Goal: Transaction & Acquisition: Purchase product/service

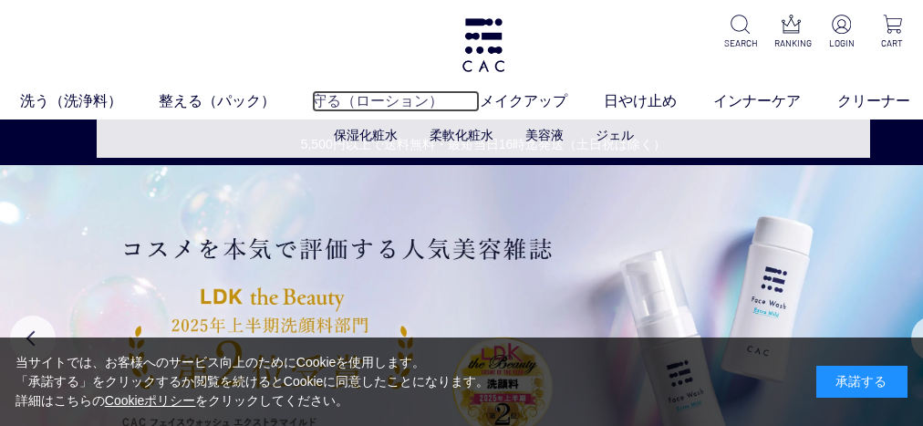
click at [377, 97] on link "守る（ローション）" at bounding box center [396, 101] width 168 height 22
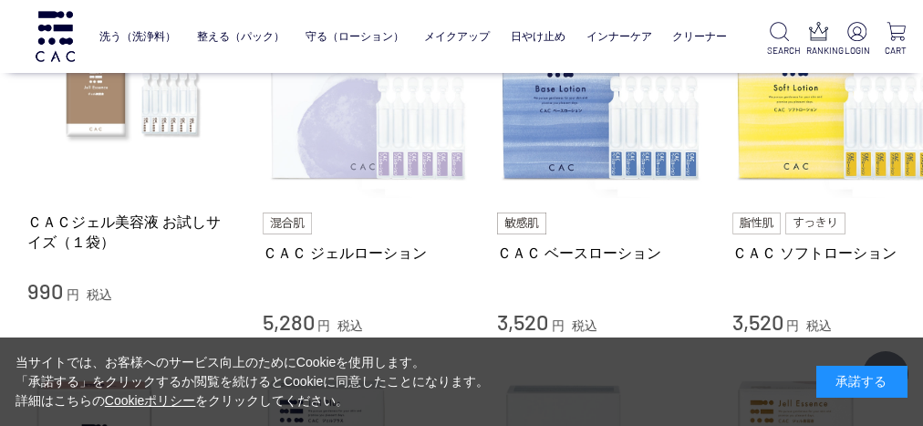
scroll to position [547, 0]
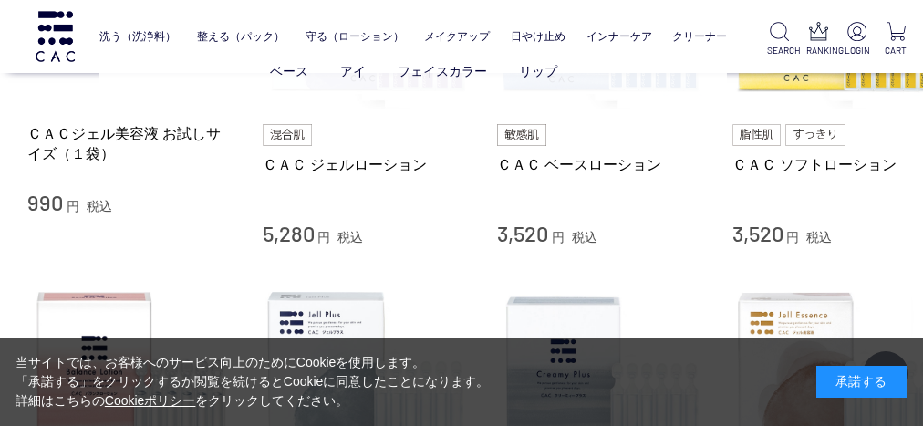
click at [559, 87] on ul "ベース アイ フェイスカラー リップ" at bounding box center [412, 71] width 627 height 45
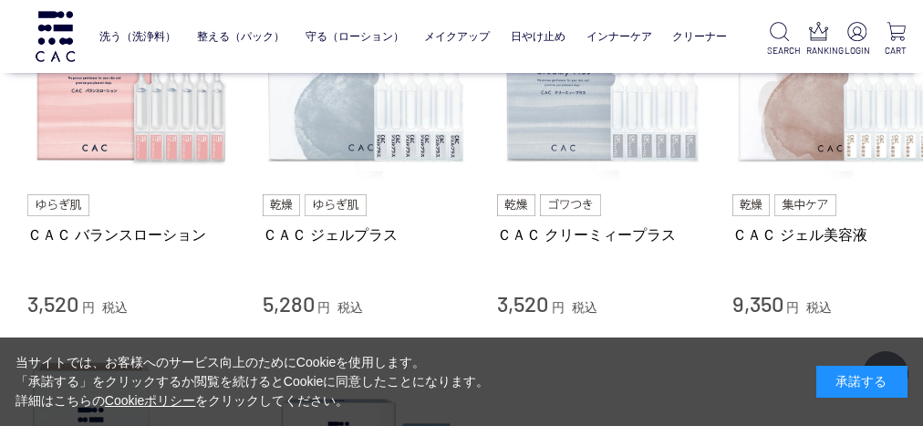
scroll to position [851, 0]
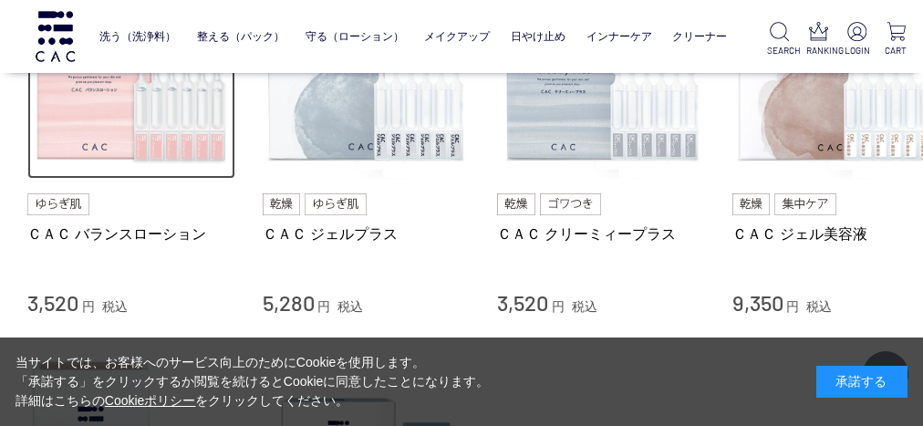
click at [150, 130] on img at bounding box center [131, 76] width 208 height 208
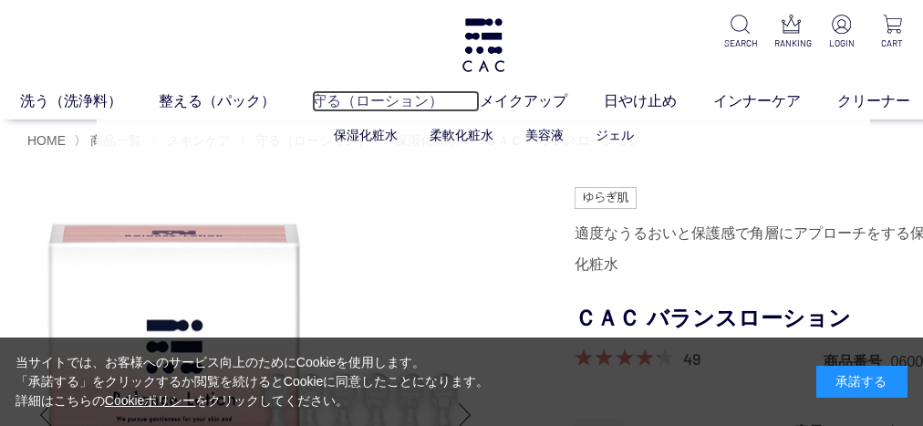
click at [338, 111] on link "守る（ローション）" at bounding box center [396, 101] width 168 height 22
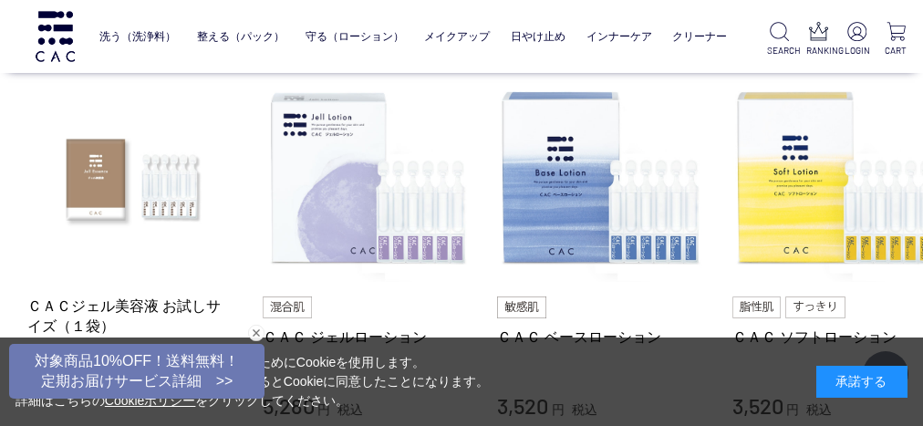
scroll to position [425, 0]
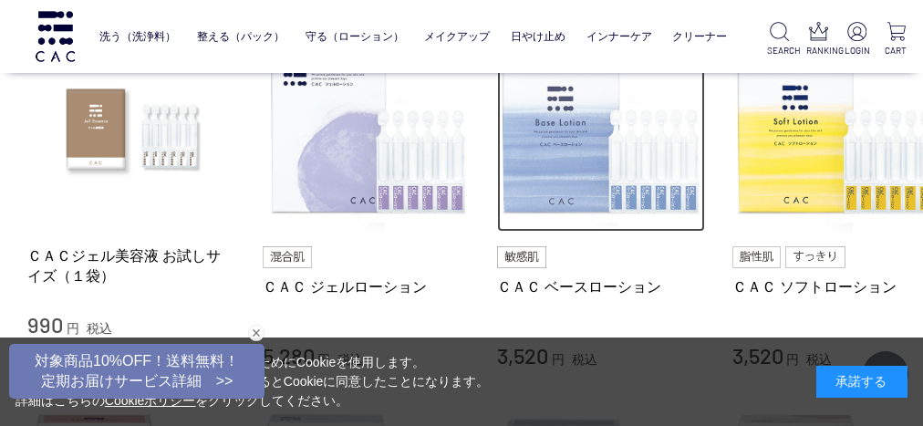
click at [563, 156] on img at bounding box center [601, 129] width 208 height 208
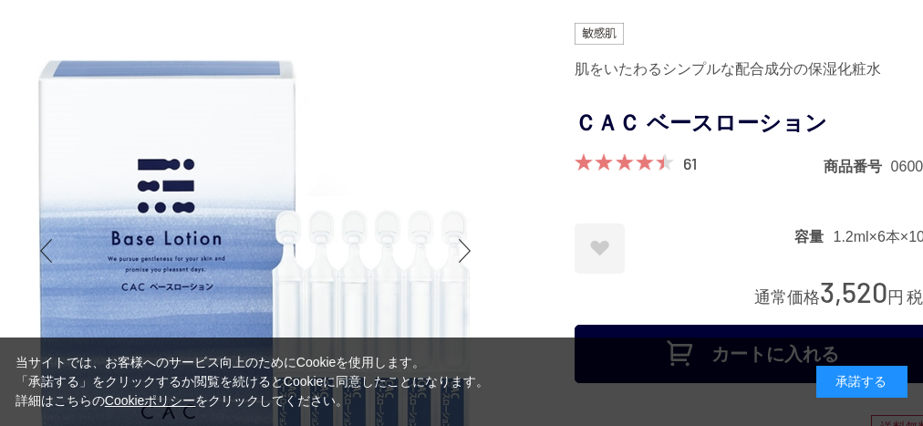
scroll to position [182, 0]
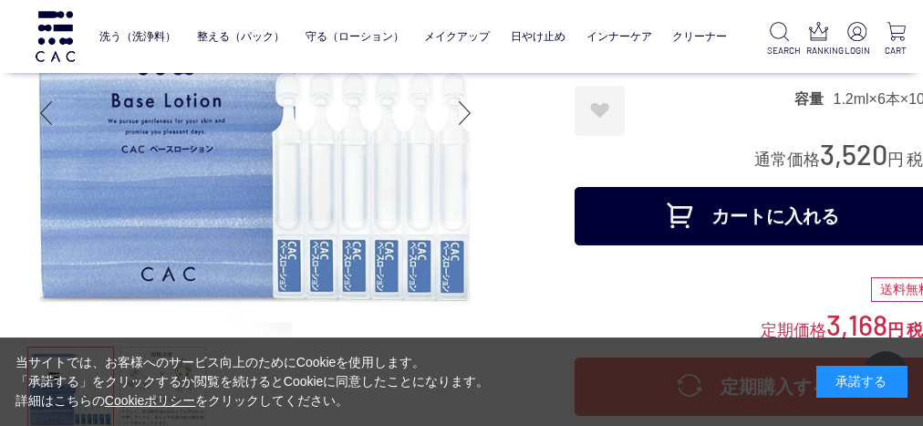
click at [615, 205] on button "カートに入れる" at bounding box center [756, 216] width 365 height 58
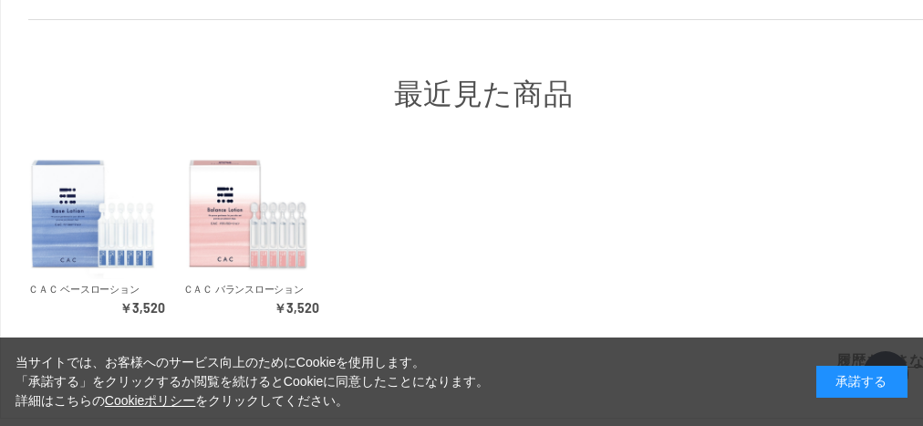
scroll to position [972, 0]
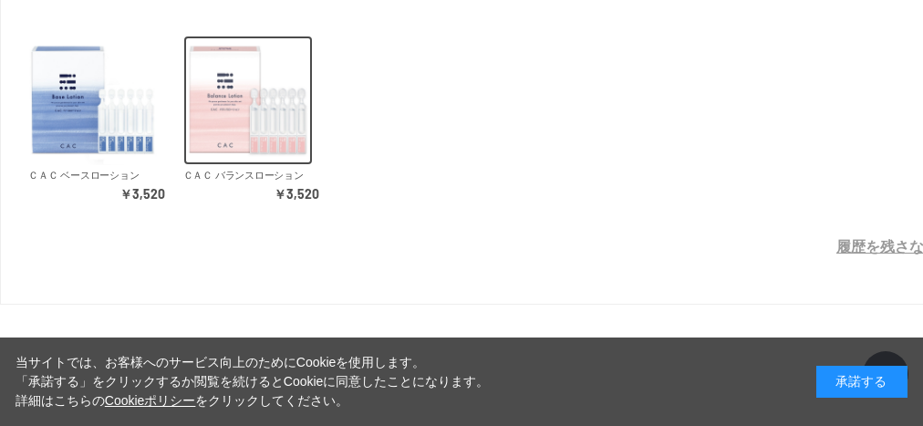
click at [264, 142] on img at bounding box center [247, 100] width 129 height 129
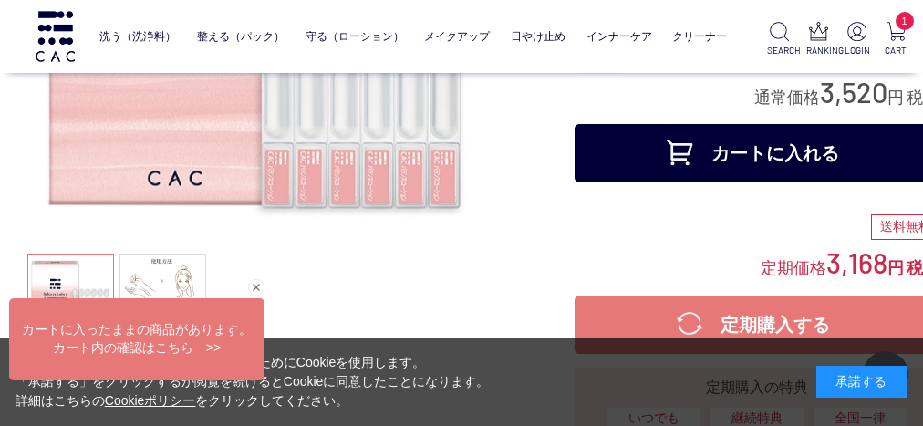
scroll to position [304, 0]
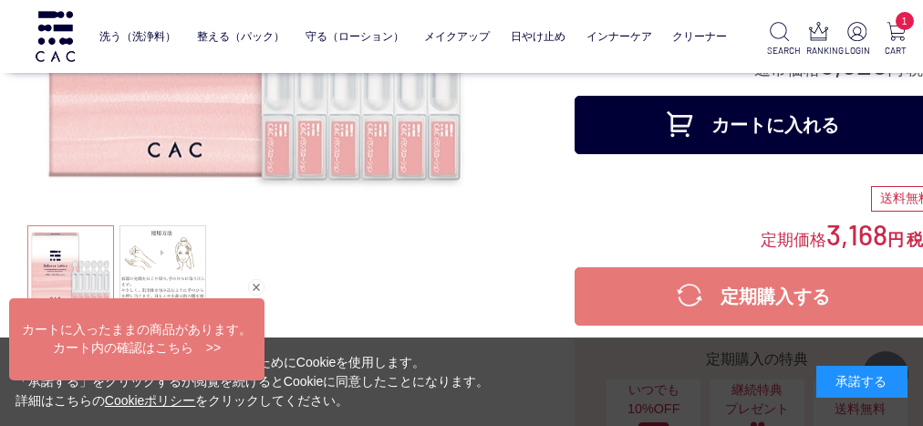
click at [614, 137] on button "カートに入れる" at bounding box center [756, 125] width 365 height 58
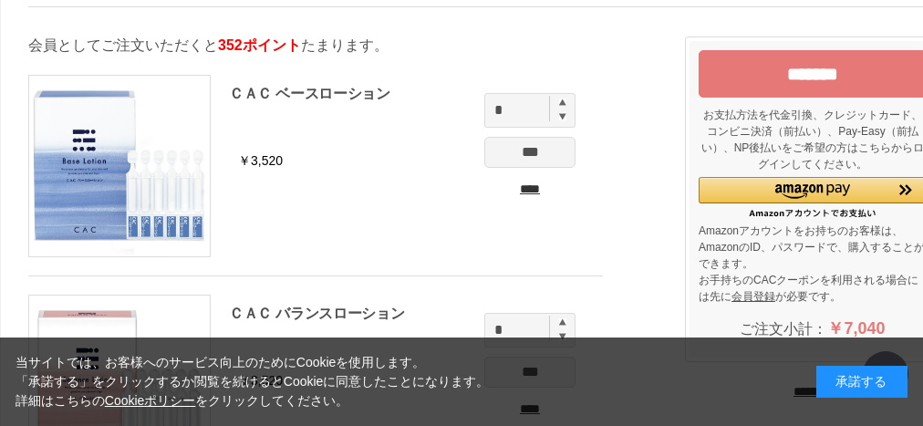
scroll to position [182, 0]
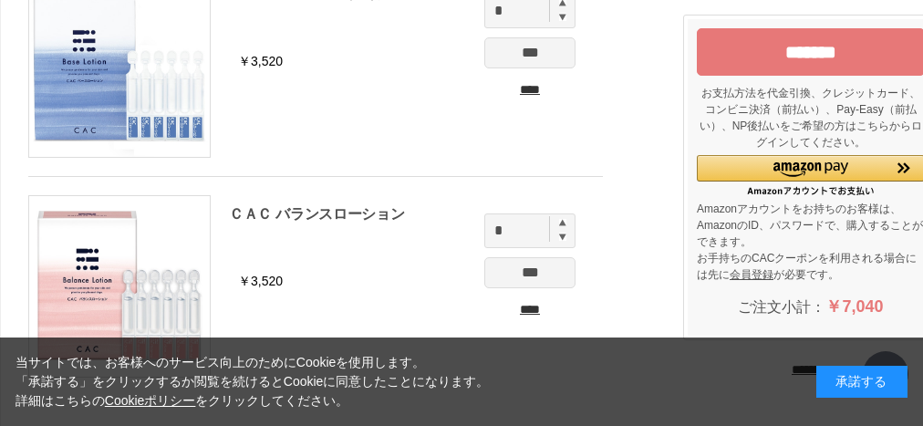
click at [749, 59] on input "*******" at bounding box center [811, 51] width 228 height 47
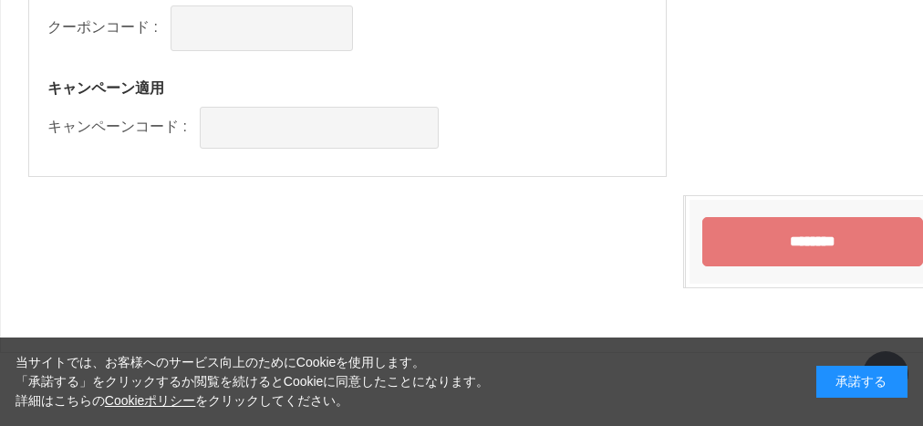
scroll to position [2300, 0]
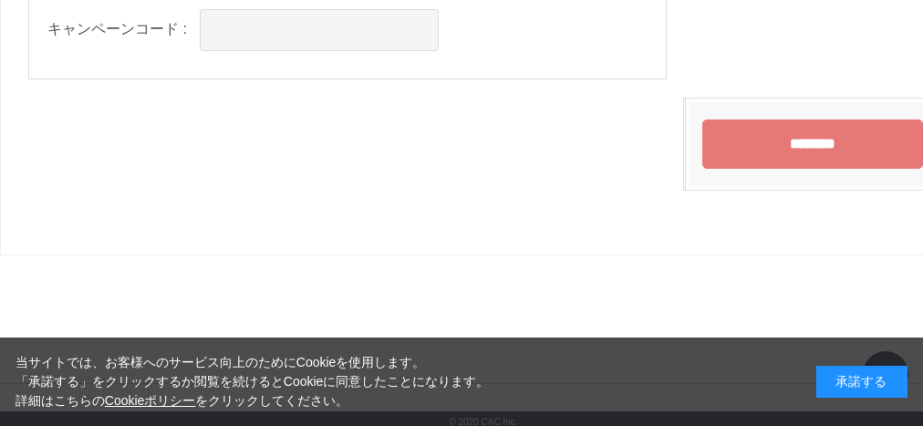
click at [735, 136] on input "********" at bounding box center [812, 143] width 221 height 49
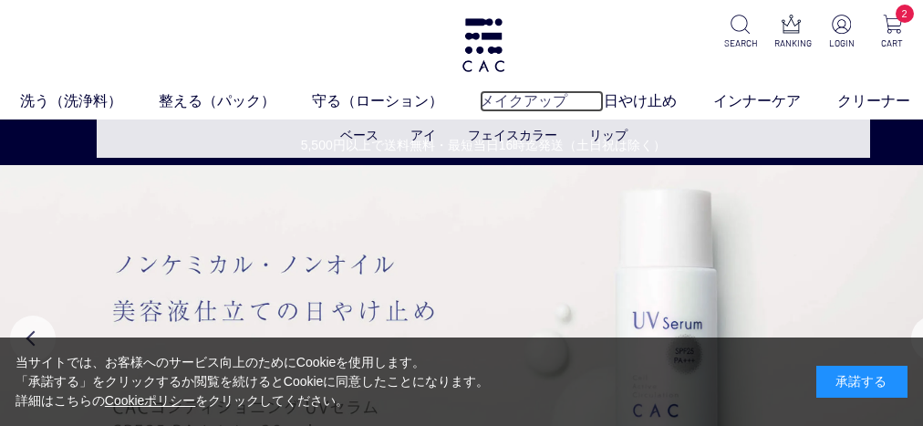
click at [533, 92] on link "メイクアップ" at bounding box center [542, 101] width 124 height 22
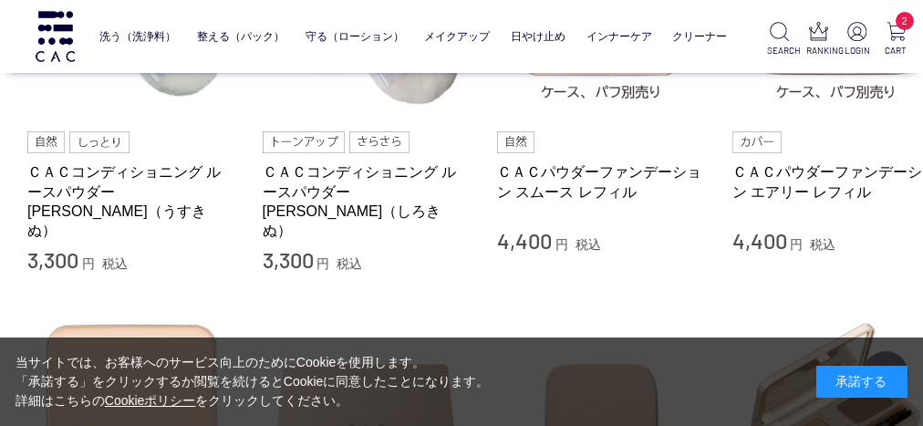
scroll to position [547, 0]
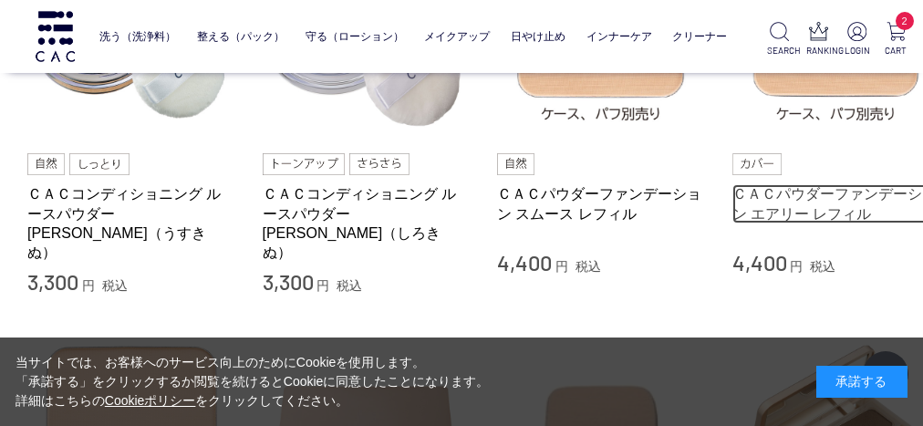
click at [765, 196] on link "ＣＡＣパウダーファンデーション エアリー レフィル" at bounding box center [836, 203] width 208 height 39
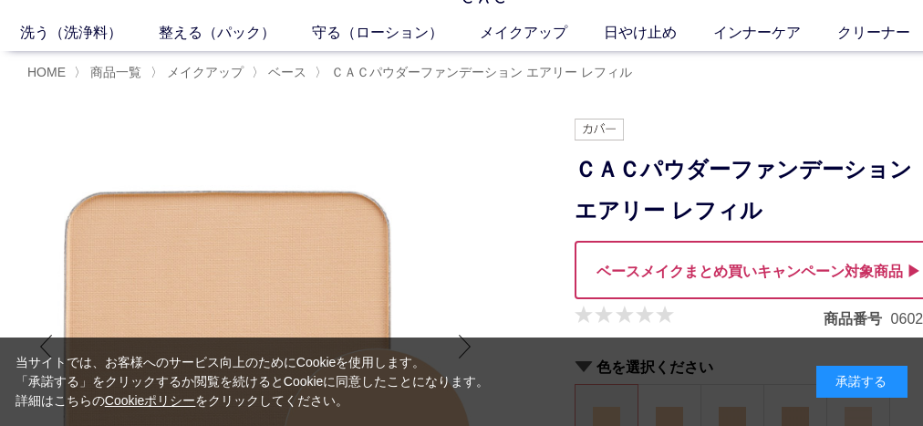
scroll to position [182, 0]
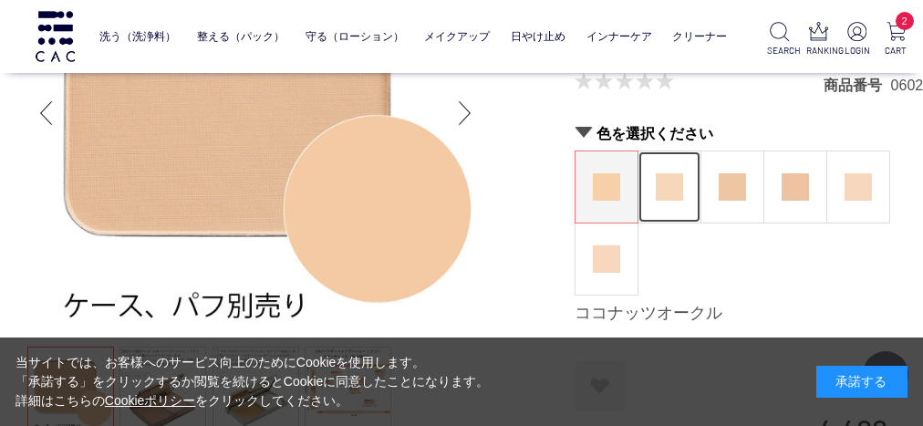
click at [673, 194] on img at bounding box center [669, 186] width 27 height 27
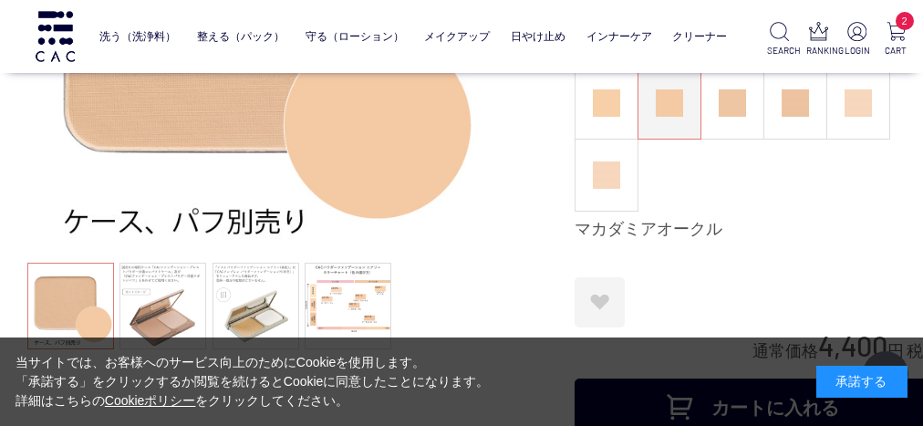
scroll to position [425, 0]
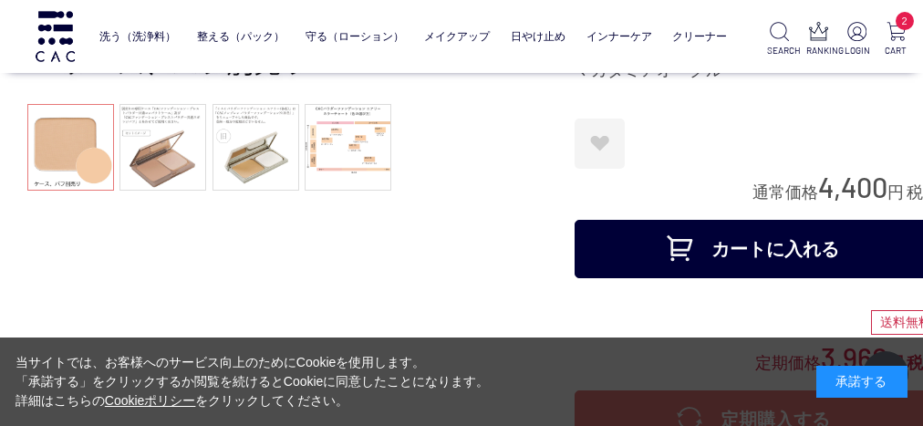
click at [688, 237] on button "カートに入れる" at bounding box center [756, 249] width 365 height 58
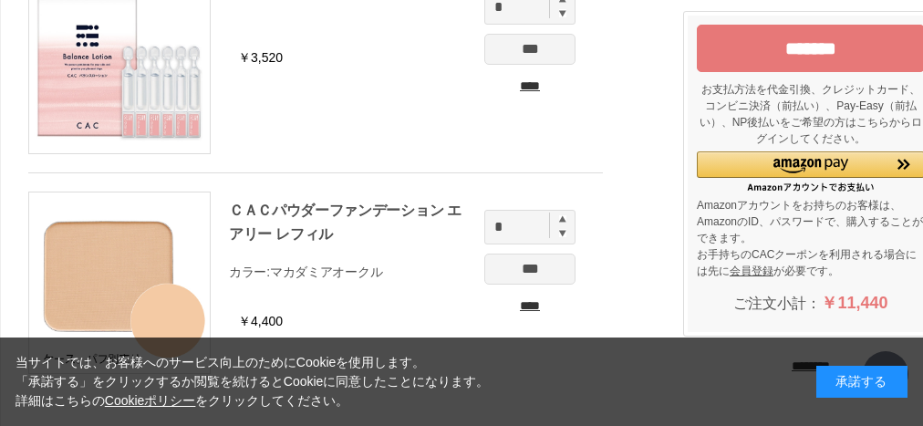
scroll to position [547, 0]
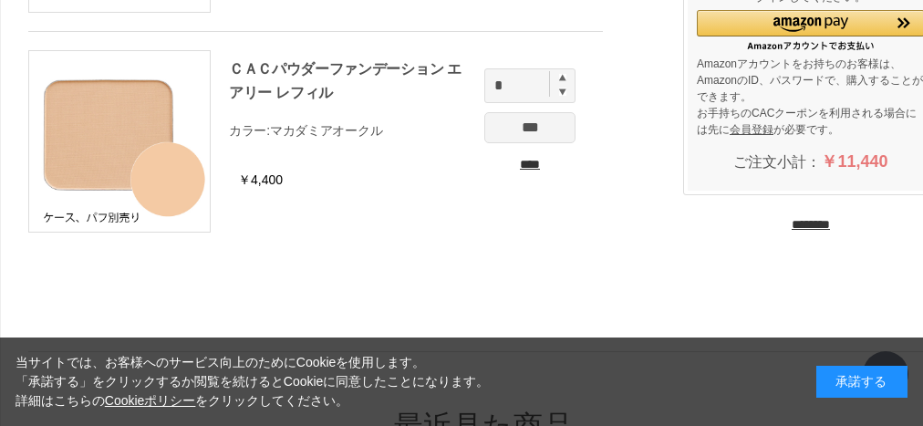
click at [560, 77] on img at bounding box center [562, 77] width 7 height 7
type input "*"
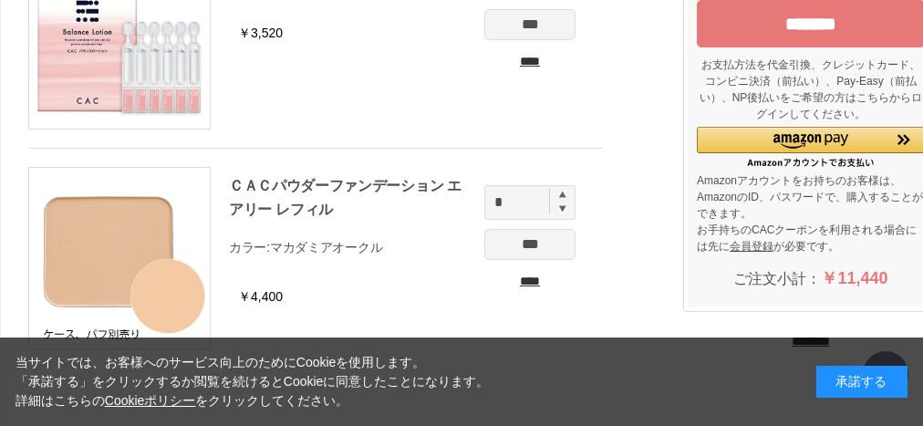
scroll to position [411, 0]
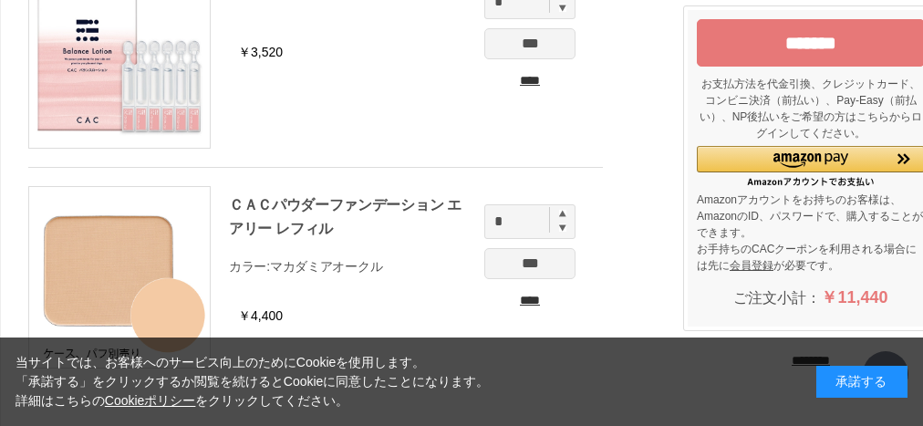
click at [869, 44] on input "*******" at bounding box center [811, 42] width 228 height 47
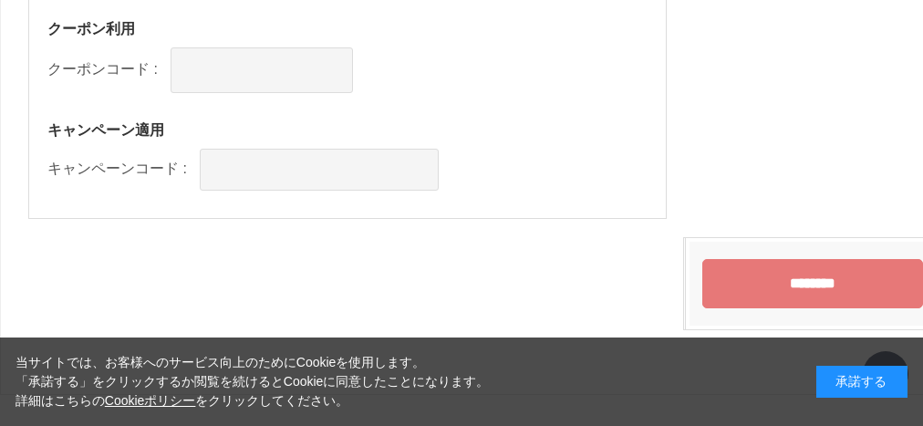
scroll to position [2309, 0]
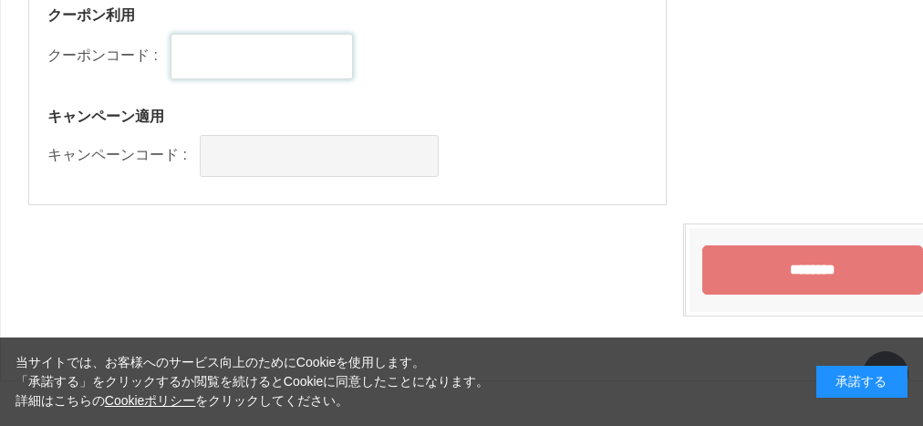
click at [304, 57] on input "text" at bounding box center [261, 57] width 182 height 46
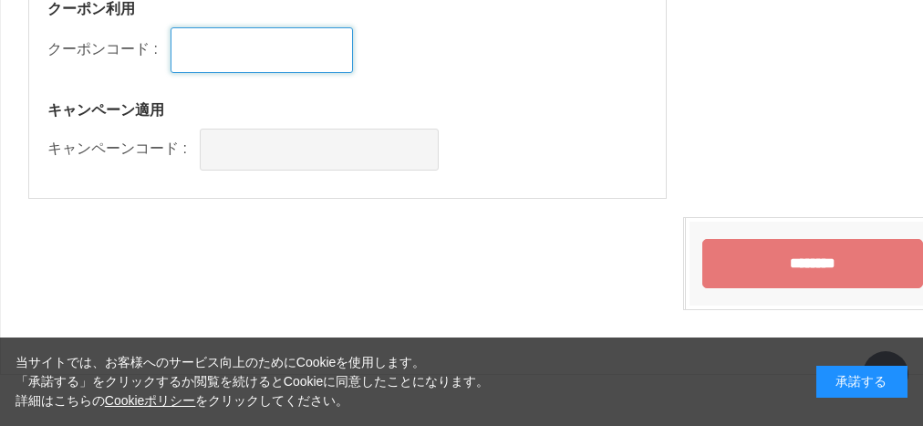
scroll to position [2313, 0]
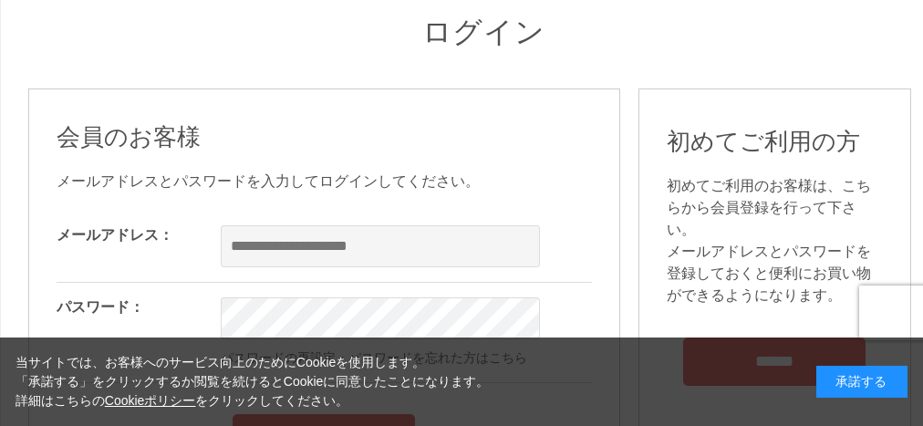
scroll to position [121, 0]
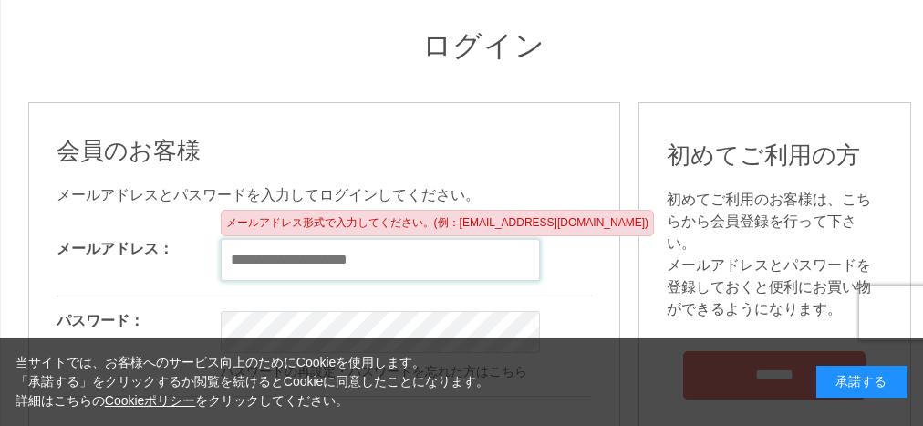
click at [257, 263] on input "email" at bounding box center [380, 260] width 319 height 42
type input "**********"
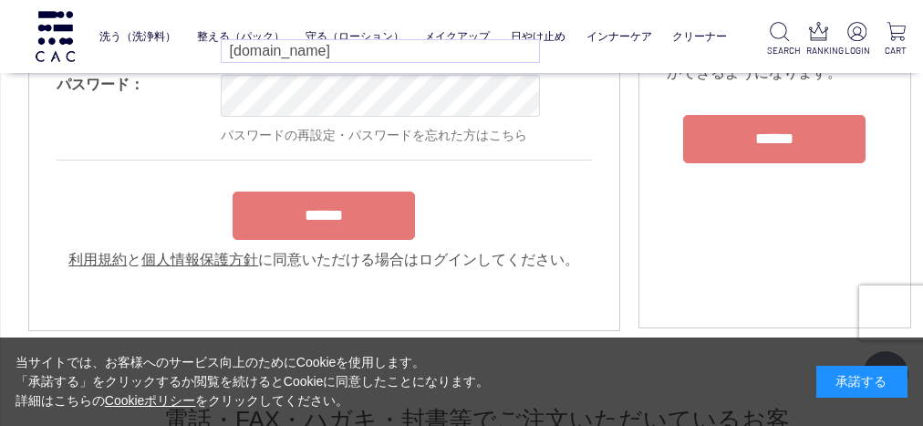
scroll to position [243, 0]
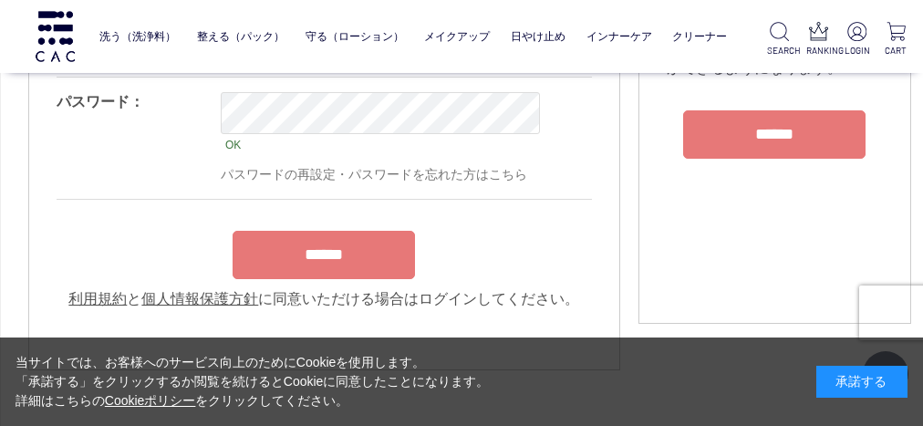
click at [383, 229] on form "**********" at bounding box center [324, 147] width 535 height 326
click at [398, 249] on input "******" at bounding box center [323, 255] width 182 height 48
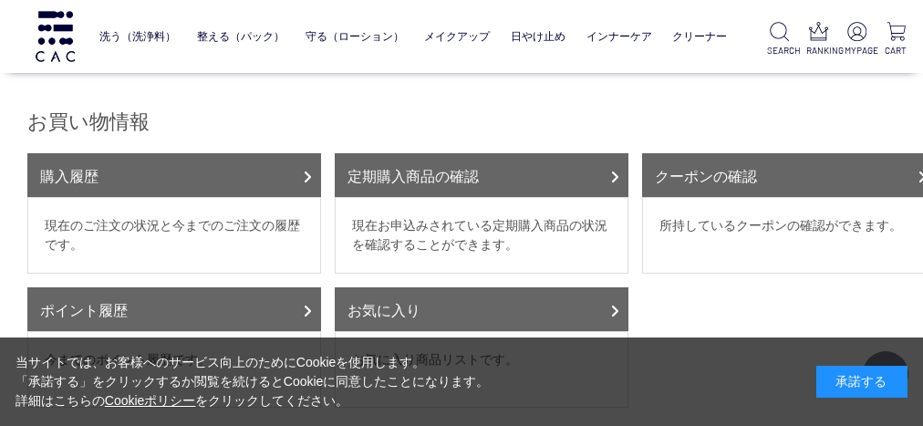
scroll to position [243, 0]
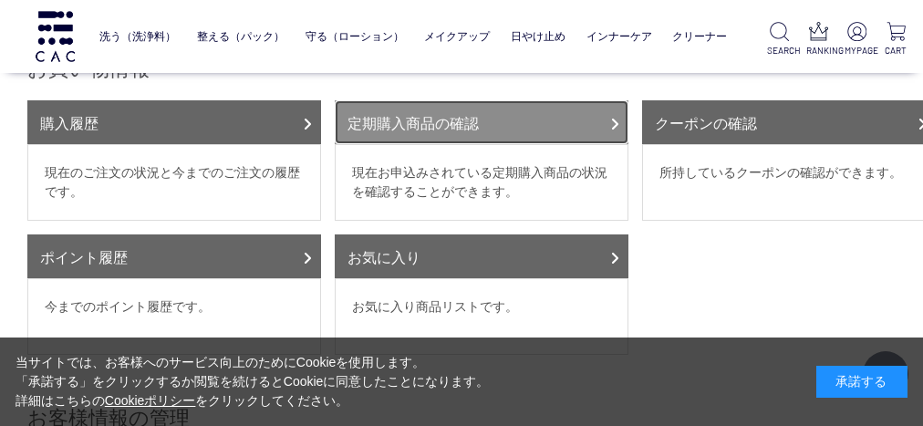
click at [599, 103] on link "定期購入商品の確認" at bounding box center [482, 122] width 294 height 44
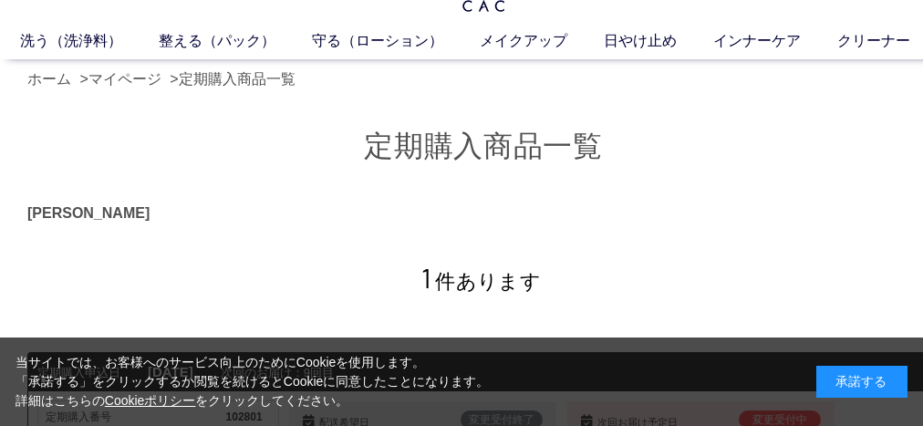
scroll to position [243, 0]
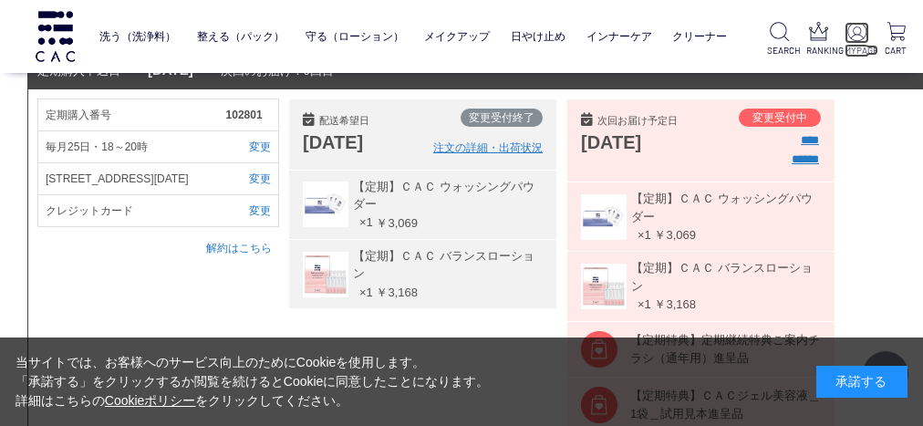
click at [864, 35] on img at bounding box center [856, 31] width 19 height 19
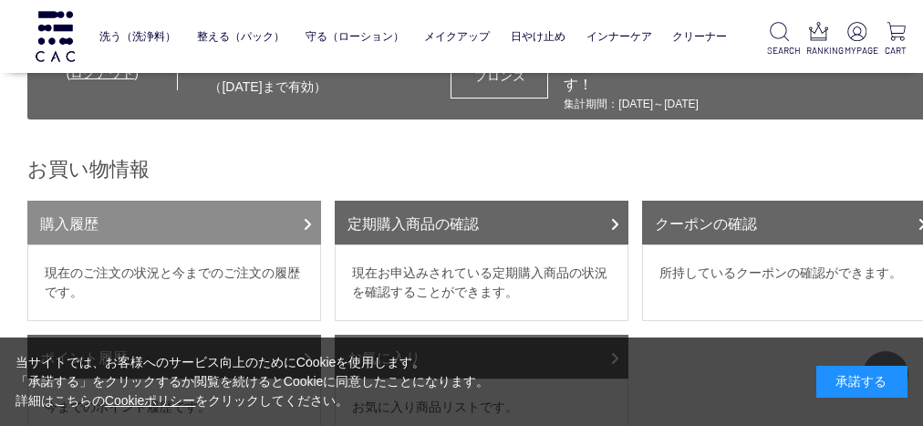
scroll to position [121, 0]
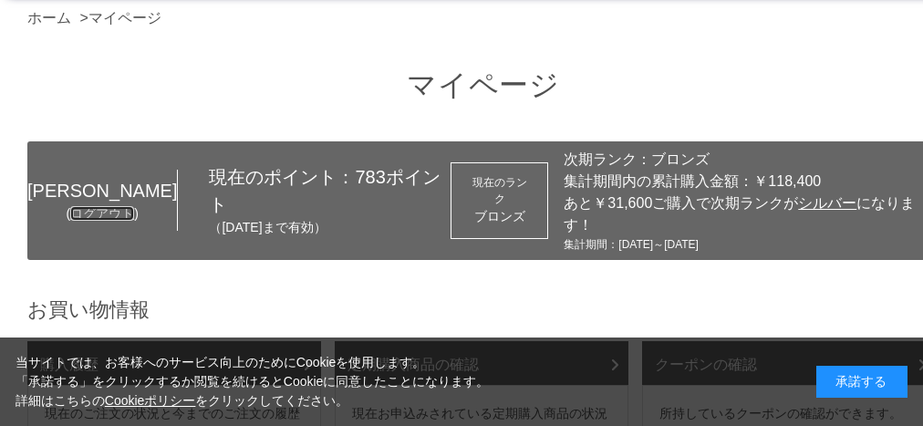
click at [94, 206] on link "ログアウト" at bounding box center [102, 213] width 64 height 15
